Goal: Task Accomplishment & Management: Manage account settings

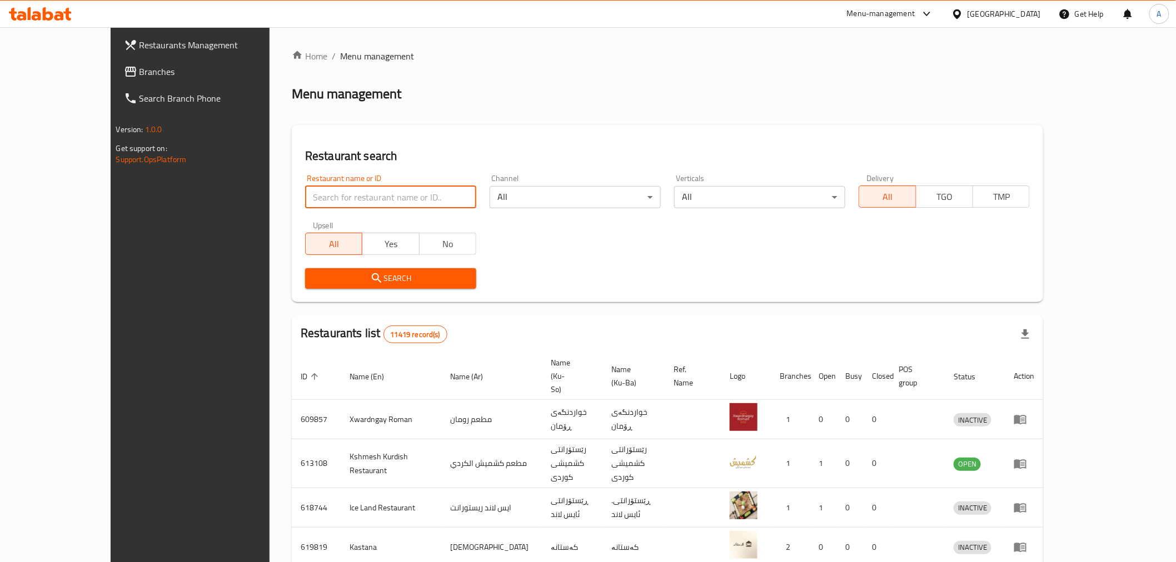
click at [407, 192] on input "search" at bounding box center [390, 197] width 171 height 22
paste input "677961"
type input "677961"
click button "Search" at bounding box center [390, 278] width 171 height 21
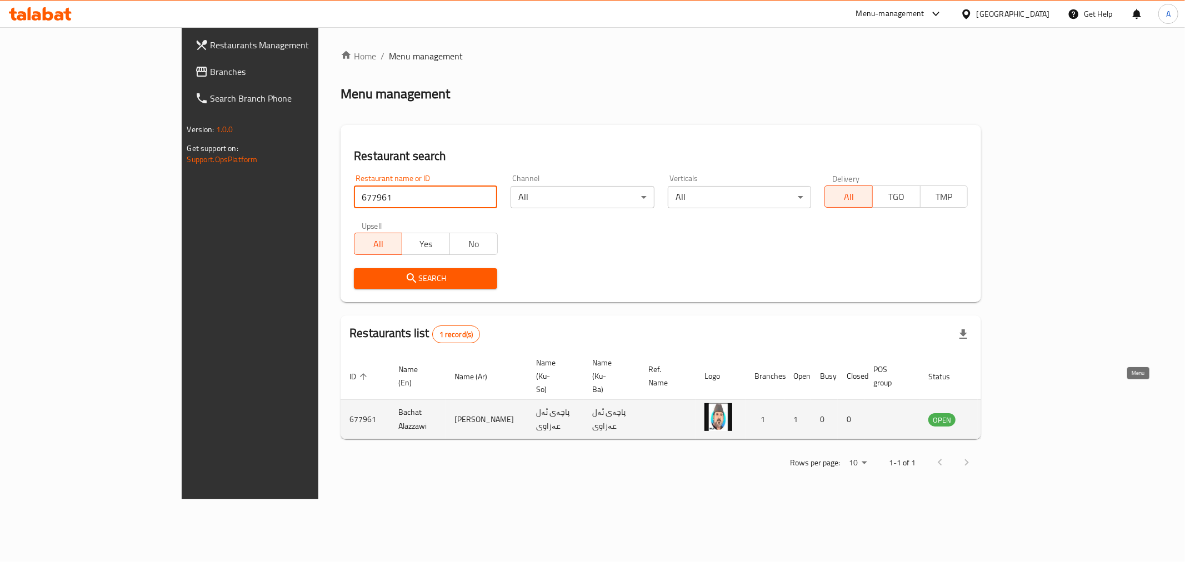
click at [1000, 413] on icon "enhanced table" at bounding box center [993, 419] width 13 height 13
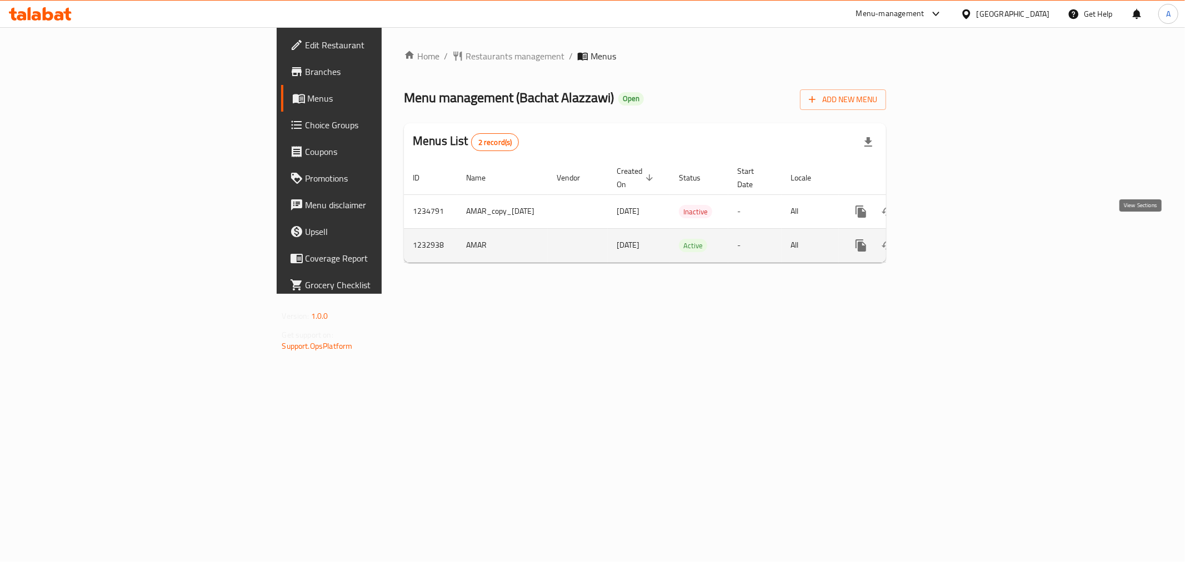
click at [948, 239] on icon "enhanced table" at bounding box center [941, 245] width 13 height 13
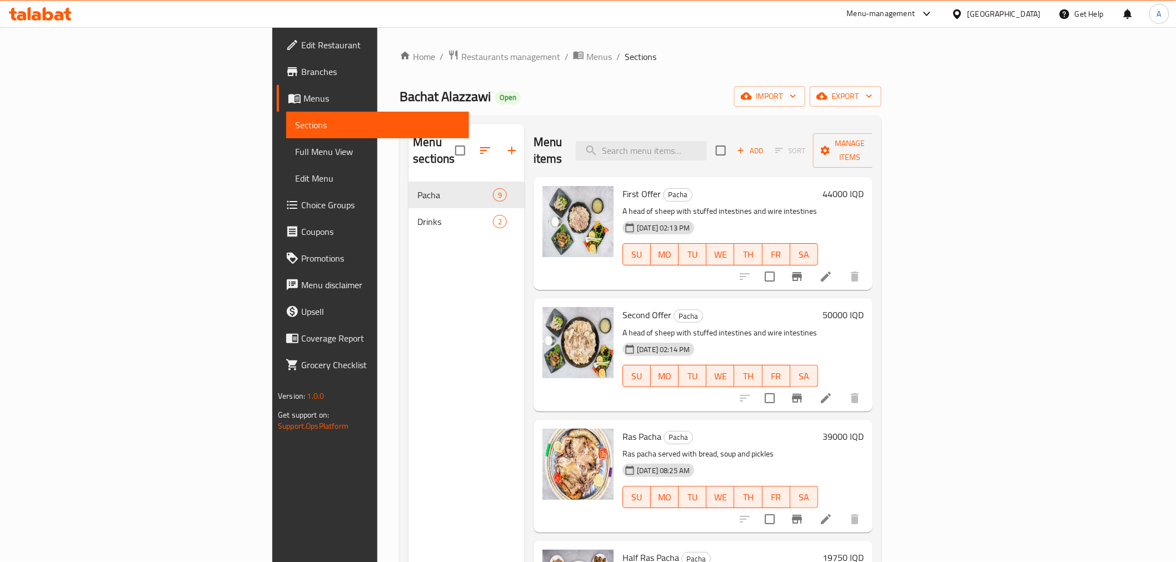
click at [408, 281] on div "Menu sections Pacha 9 Drinks 2" at bounding box center [466, 405] width 116 height 562
drag, startPoint x: 329, startPoint y: 53, endPoint x: 329, endPoint y: 69, distance: 16.1
click at [461, 53] on span "Restaurants management" at bounding box center [510, 56] width 99 height 13
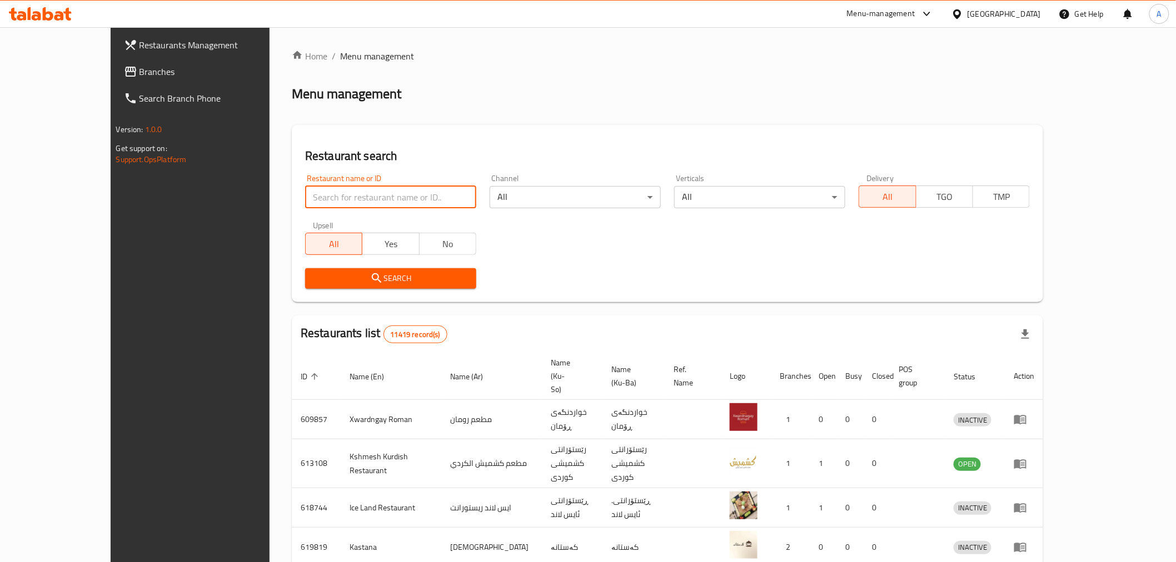
click at [305, 193] on input "search" at bounding box center [390, 197] width 171 height 22
paste input "687507"
type input "687507"
click button "Search" at bounding box center [390, 278] width 171 height 21
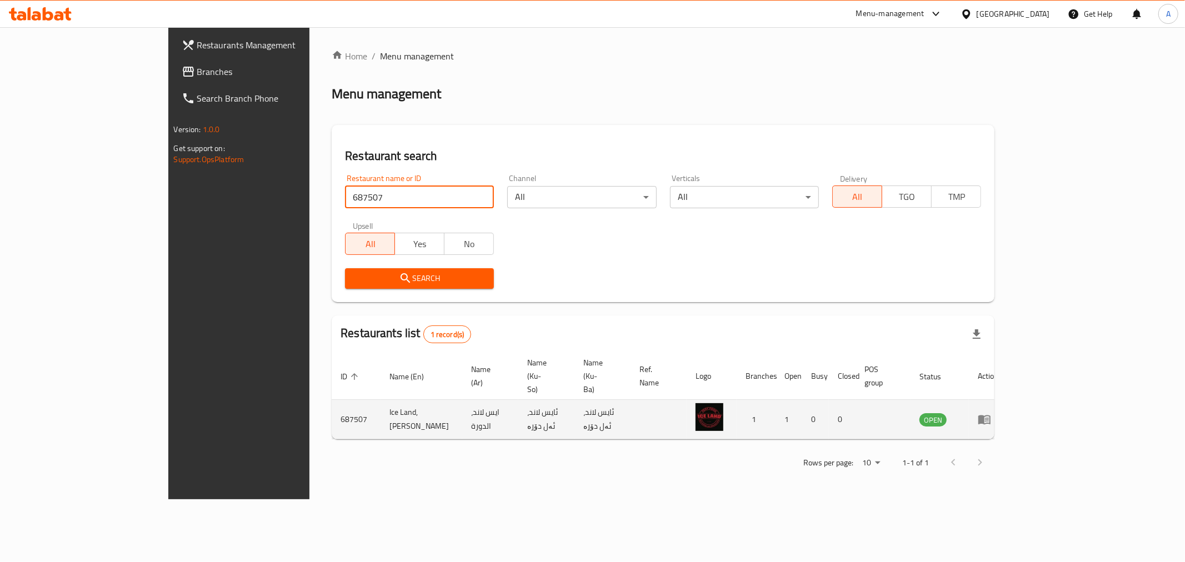
click at [991, 416] on icon "enhanced table" at bounding box center [984, 420] width 12 height 9
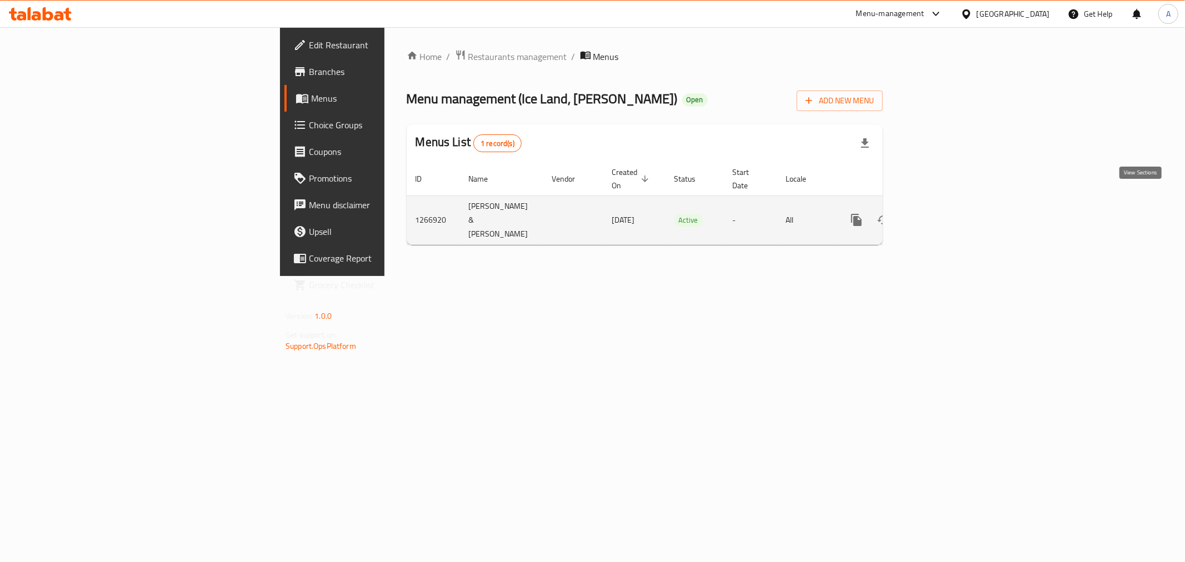
click at [943, 213] on icon "enhanced table" at bounding box center [936, 219] width 13 height 13
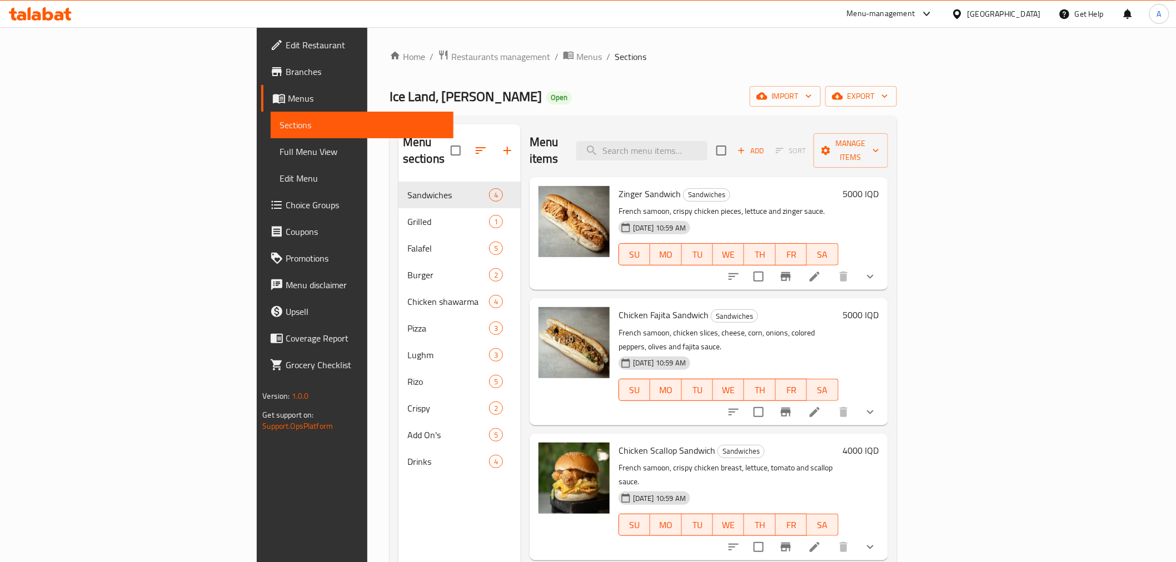
click at [286, 41] on span "Edit Restaurant" at bounding box center [365, 44] width 158 height 13
